Goal: Information Seeking & Learning: Check status

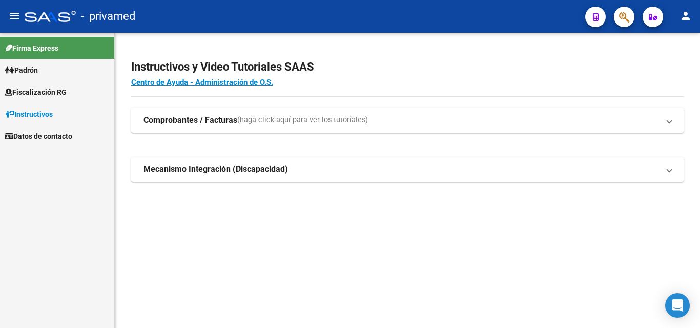
click at [624, 17] on icon "button" at bounding box center [624, 17] width 10 height 12
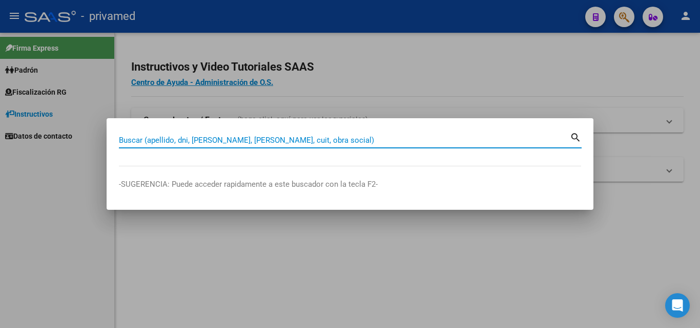
drag, startPoint x: 408, startPoint y: 147, endPoint x: 362, endPoint y: 133, distance: 47.6
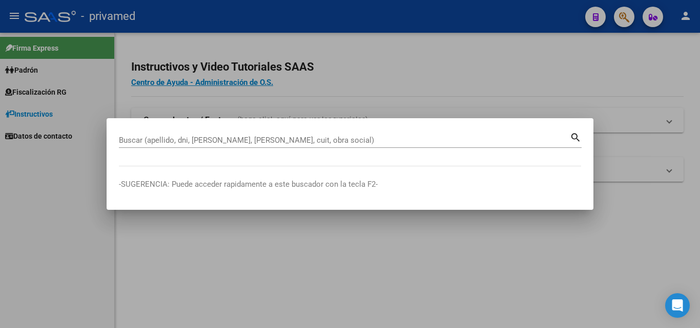
drag, startPoint x: 362, startPoint y: 133, endPoint x: 330, endPoint y: 144, distance: 34.2
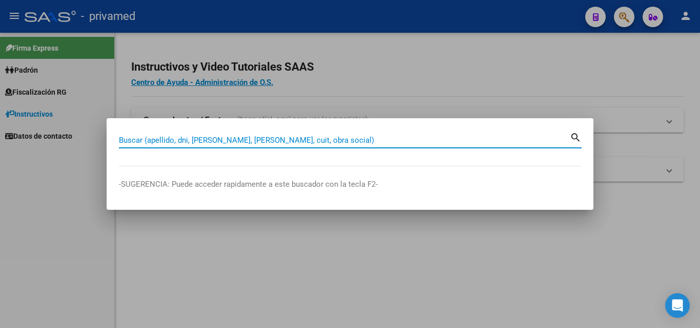
paste input "27429898760"
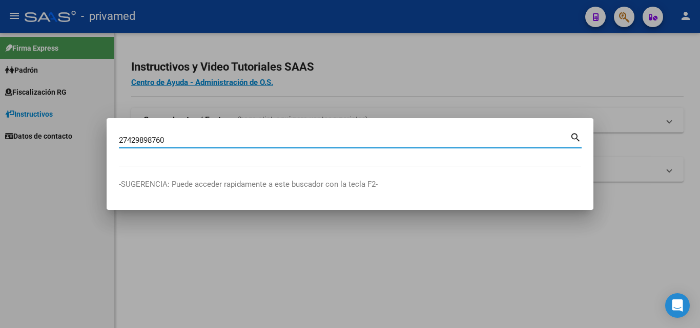
type input "27429898760"
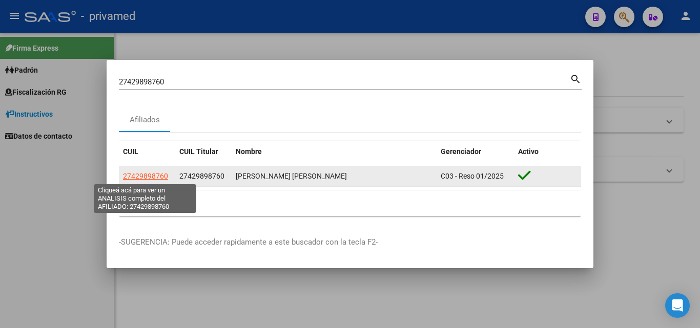
click at [153, 173] on span "27429898760" at bounding box center [145, 176] width 45 height 8
type textarea "27429898760"
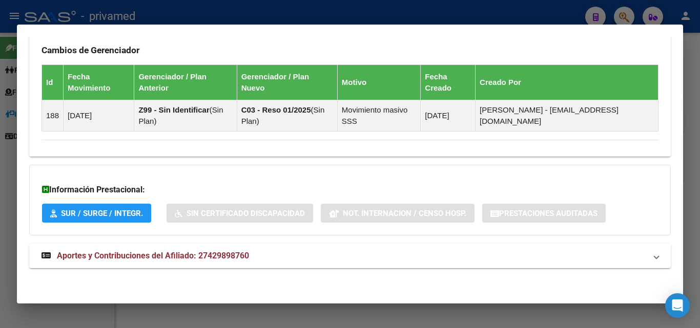
scroll to position [630, 0]
click at [265, 255] on mat-panel-title "Aportes y Contribuciones del Afiliado: 27429898760" at bounding box center [343, 256] width 605 height 12
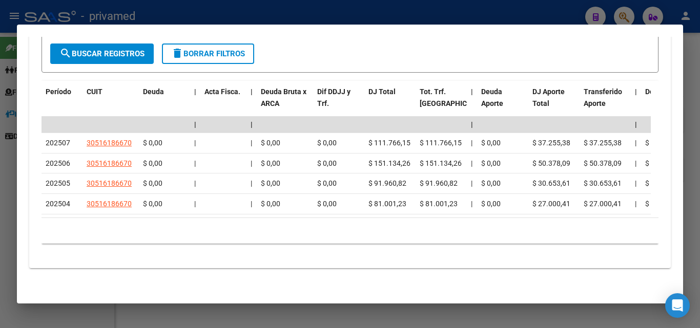
scroll to position [1011, 0]
click at [699, 206] on div at bounding box center [350, 164] width 700 height 328
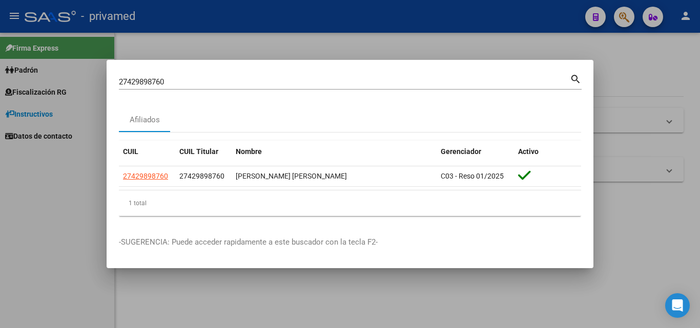
drag, startPoint x: 688, startPoint y: 206, endPoint x: 589, endPoint y: 199, distance: 98.7
click at [687, 207] on div at bounding box center [350, 164] width 700 height 328
